Goal: Task Accomplishment & Management: Manage account settings

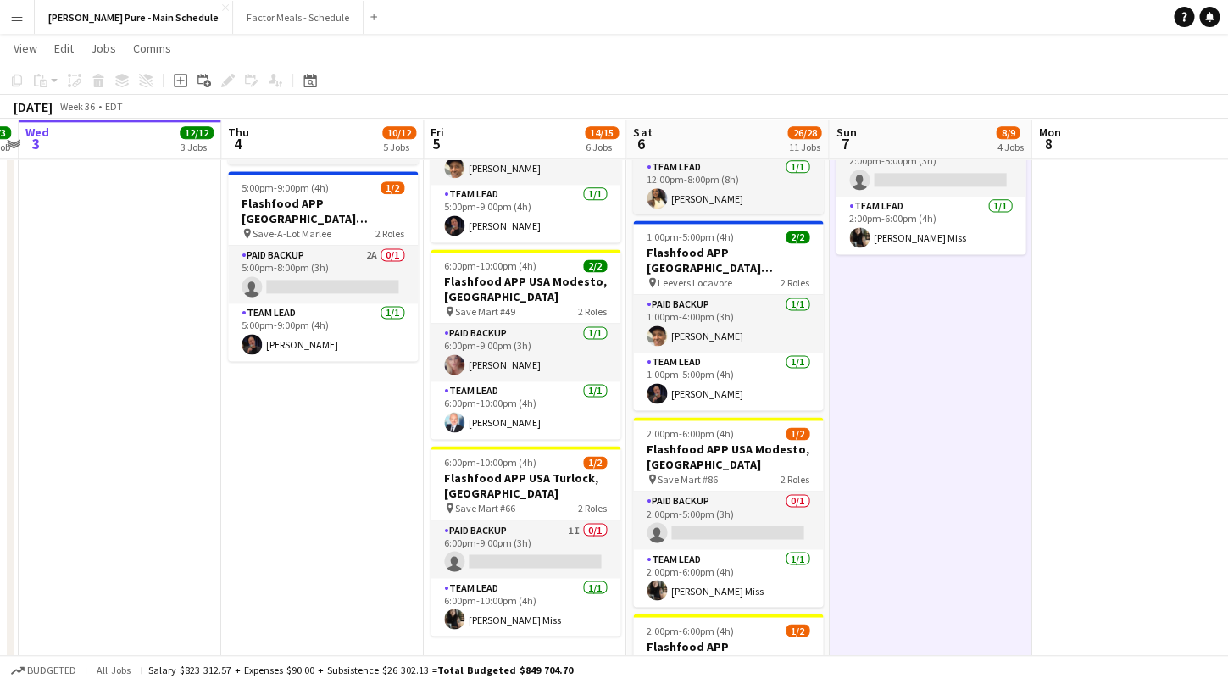
scroll to position [781, 0]
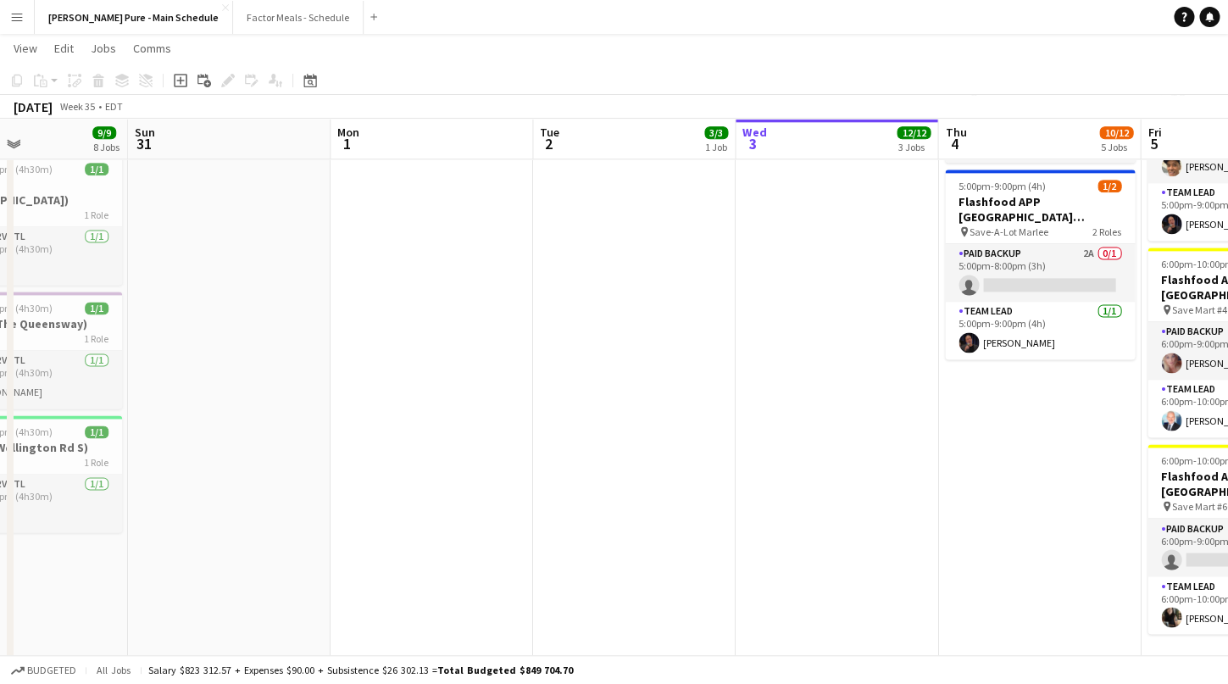
drag, startPoint x: 97, startPoint y: 298, endPoint x: 841, endPoint y: 323, distance: 744.3
click at [841, 323] on app-calendar-viewport "Thu 28 Fri 29 Sat 30 9/9 8 Jobs Sun 31 Mon 1 Tue 2 3/3 1 Job Wed 3 12/12 3 Jobs…" at bounding box center [614, 486] width 1228 height 2403
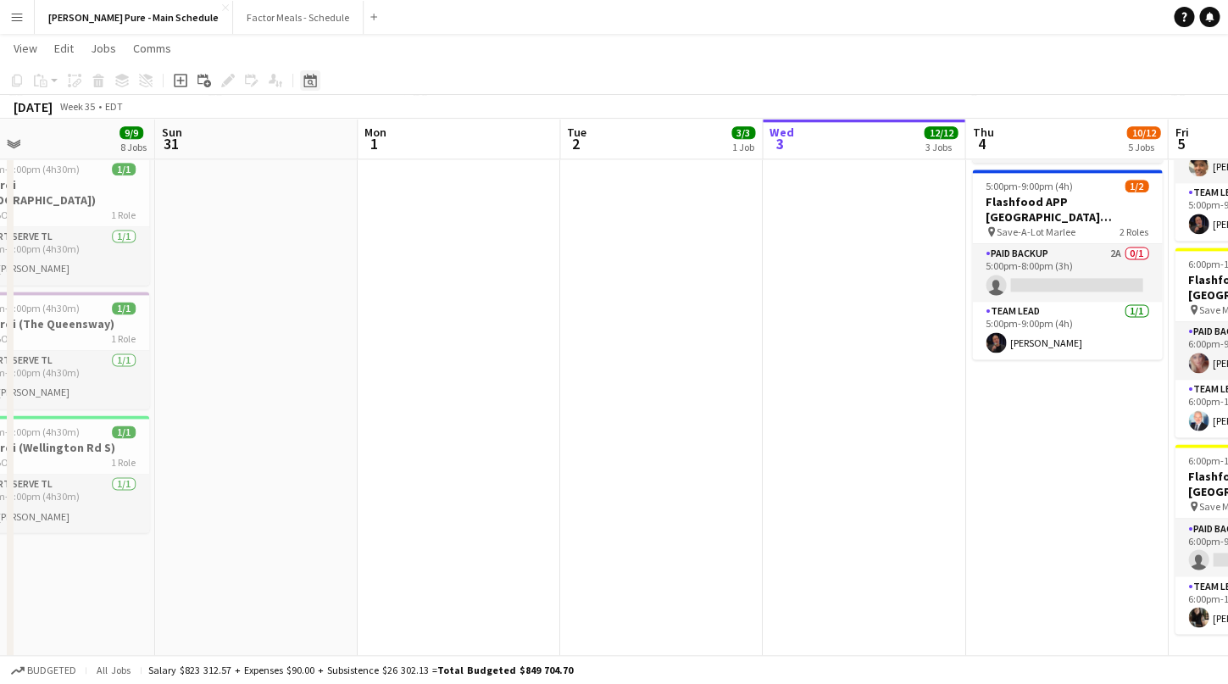
click at [311, 82] on icon "Date picker" at bounding box center [310, 81] width 14 height 14
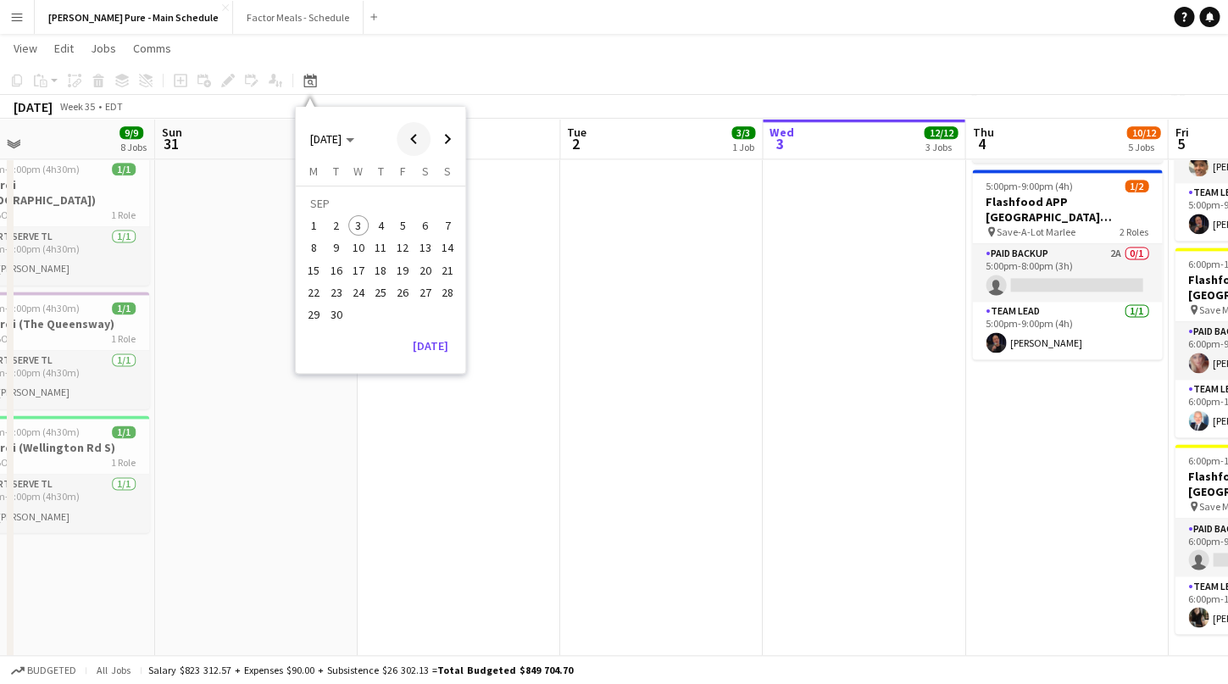
click at [406, 138] on span "Previous month" at bounding box center [414, 139] width 34 height 34
click at [406, 137] on span "Previous month" at bounding box center [414, 139] width 34 height 34
click at [378, 250] on span "10" at bounding box center [380, 248] width 20 height 20
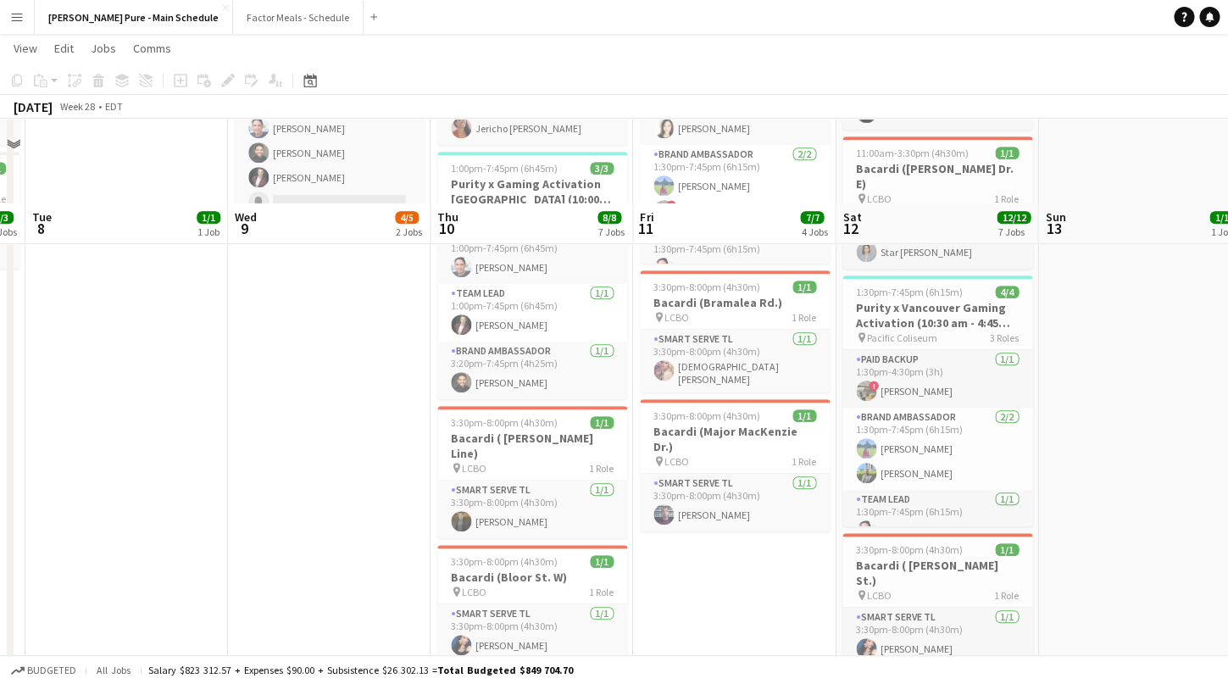
scroll to position [0, 0]
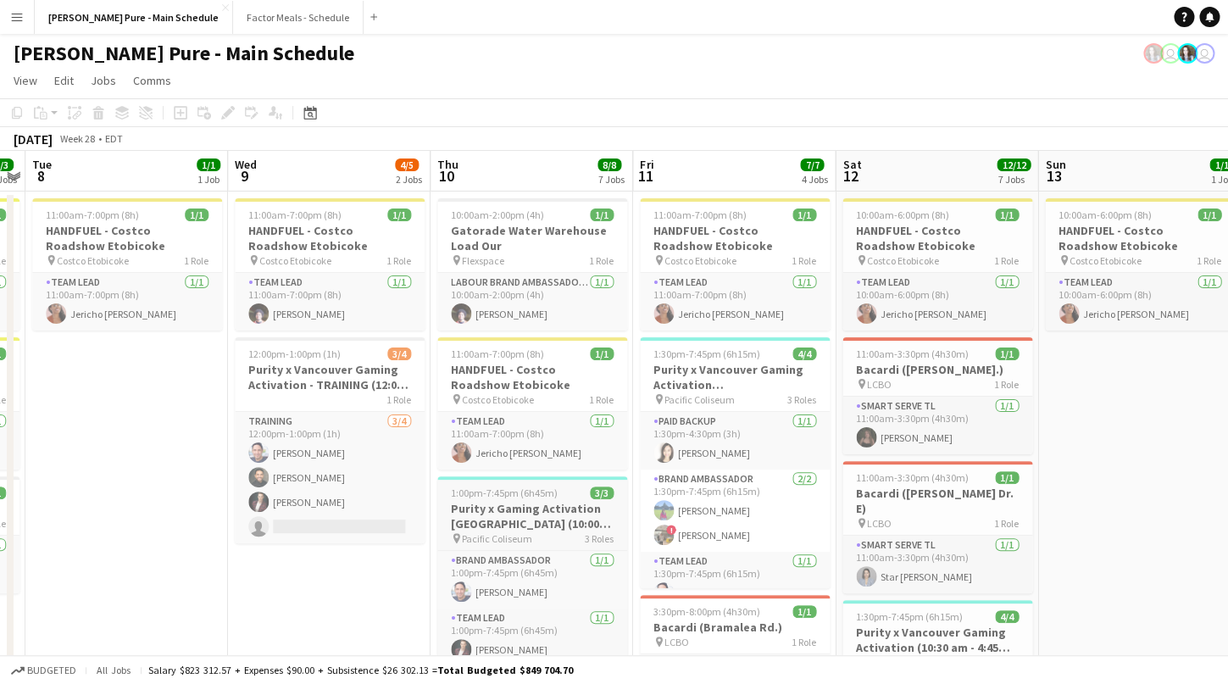
click at [485, 502] on h3 "Purity x Gaming Activation [GEOGRAPHIC_DATA] (10:00 am - 4:45 pm PST)" at bounding box center [532, 516] width 190 height 31
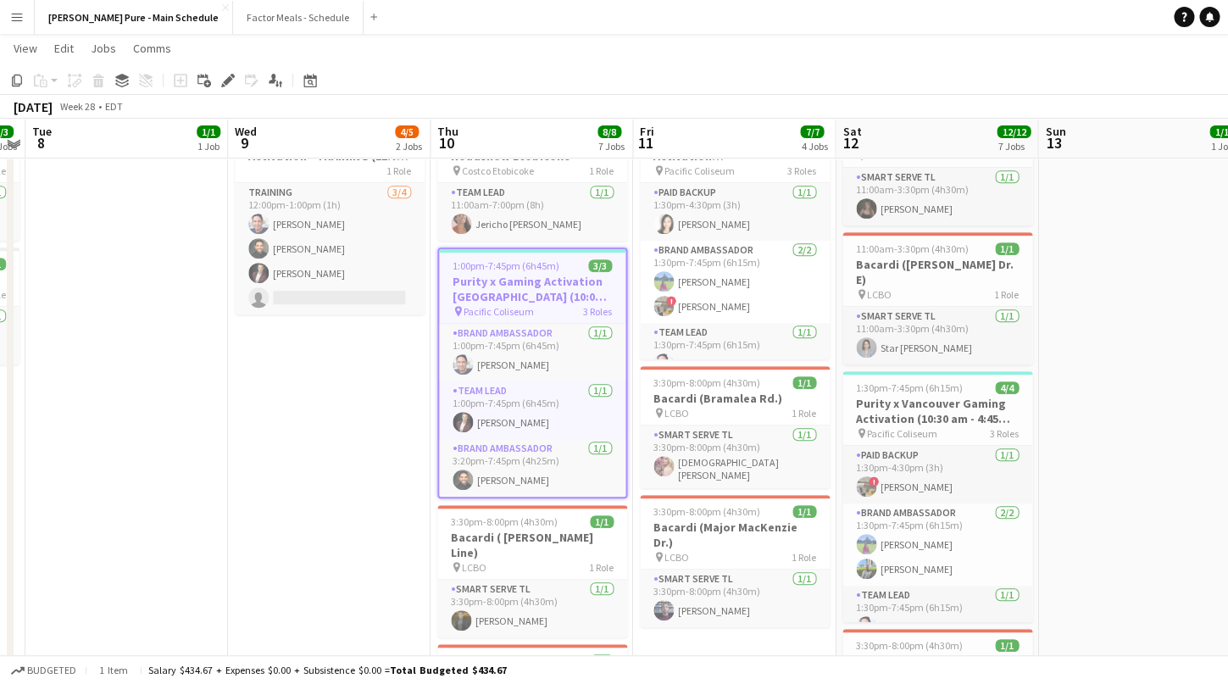
scroll to position [230, 0]
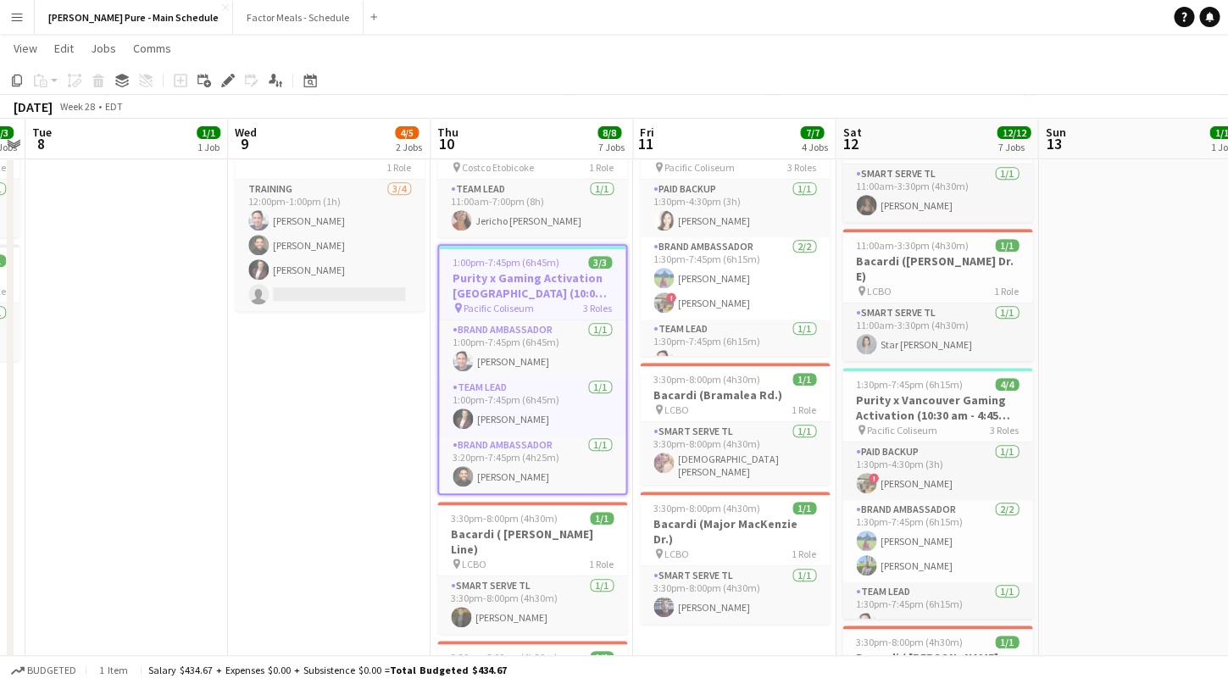
click at [497, 264] on span "1:00pm-7:45pm (6h45m)" at bounding box center [505, 262] width 107 height 13
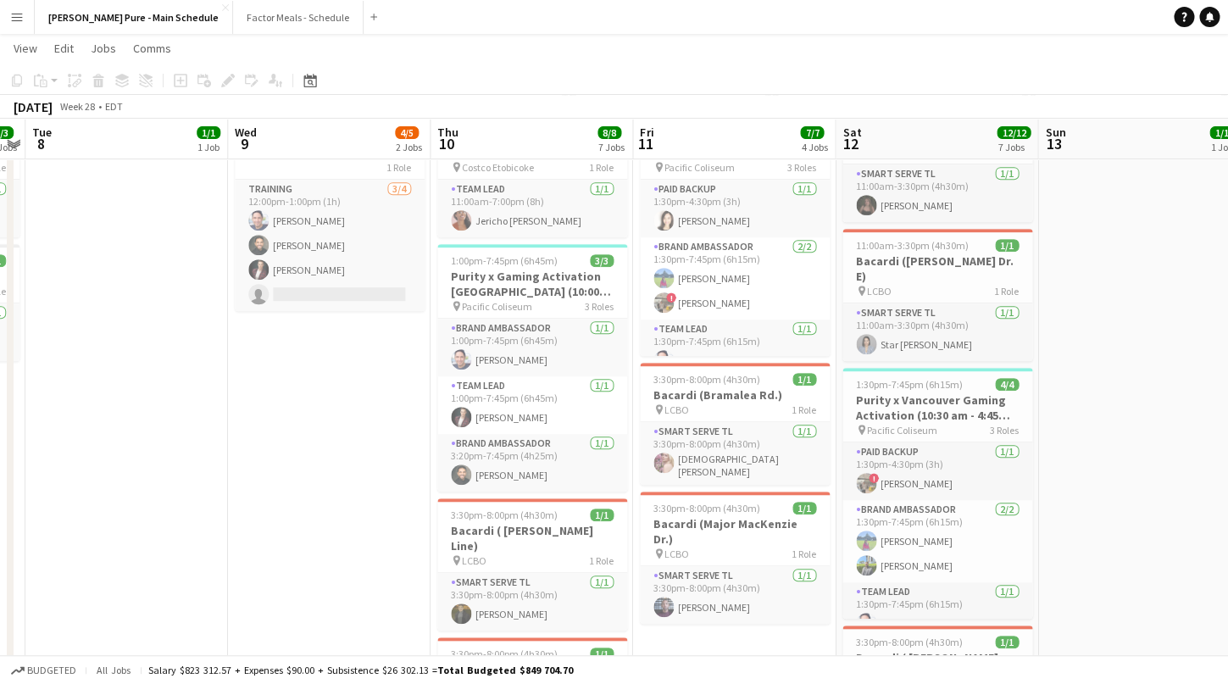
click at [497, 264] on span "1:00pm-7:45pm (6h45m)" at bounding box center [504, 260] width 107 height 13
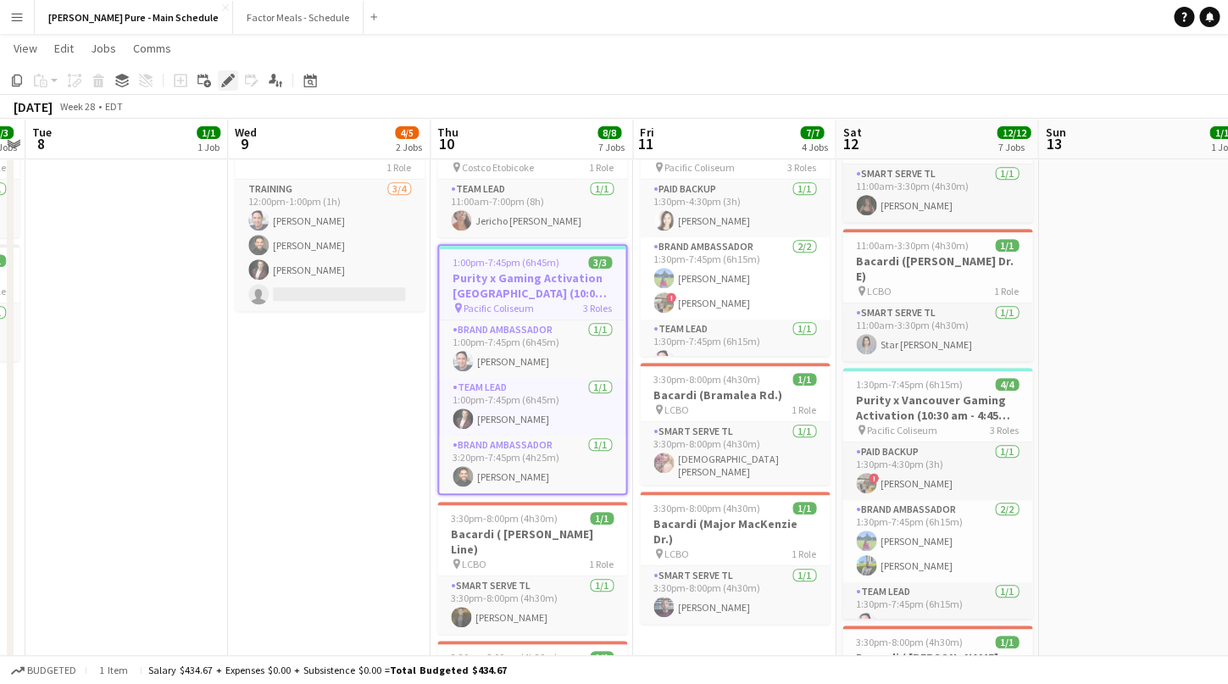
click at [227, 82] on icon at bounding box center [227, 80] width 9 height 9
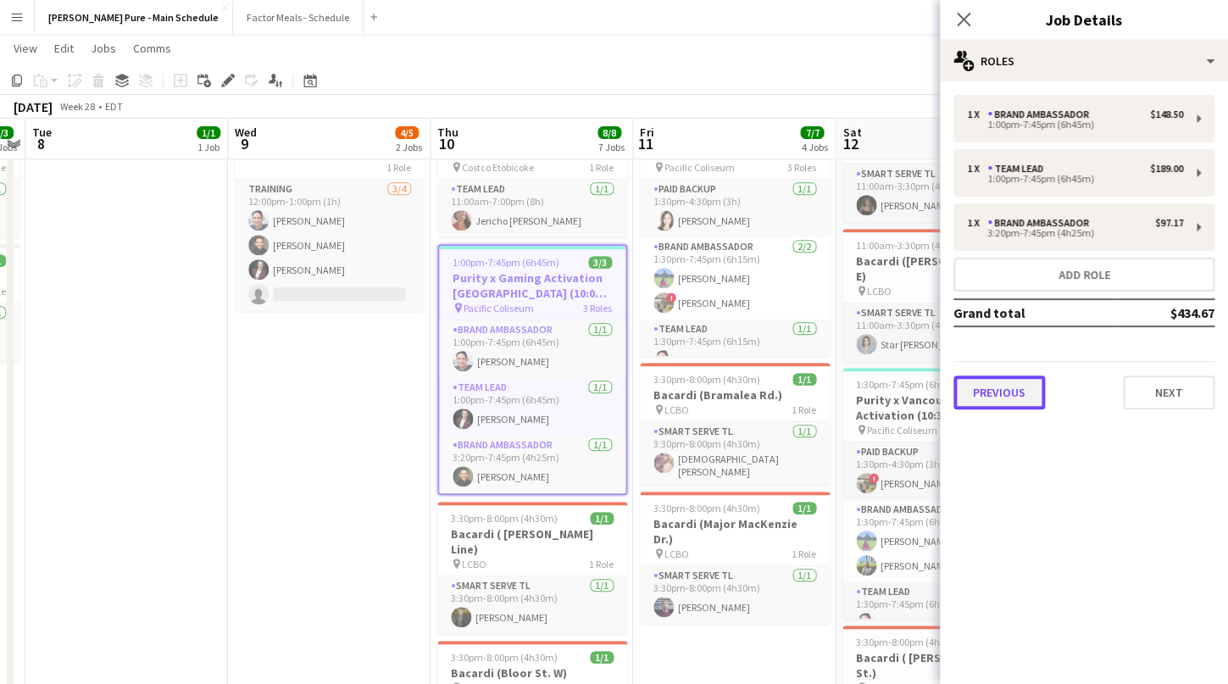
click at [1014, 394] on button "Previous" at bounding box center [999, 392] width 92 height 34
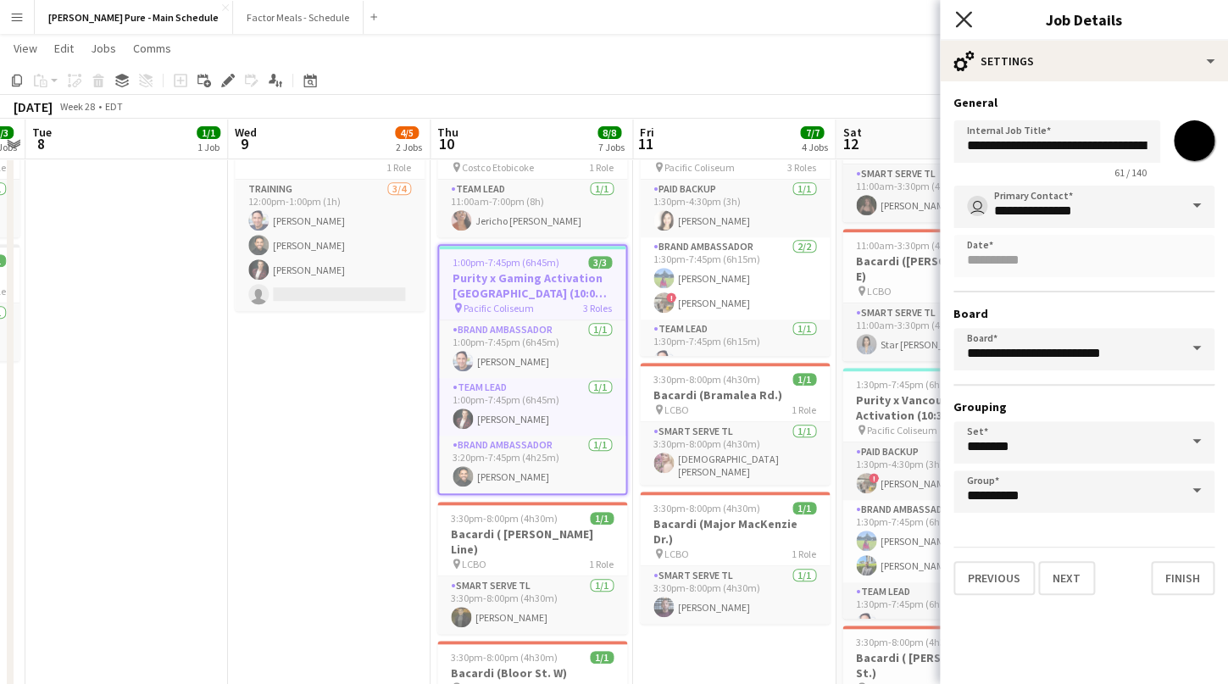
click at [963, 15] on icon "Close pop-in" at bounding box center [963, 19] width 16 height 16
